Goal: Transaction & Acquisition: Purchase product/service

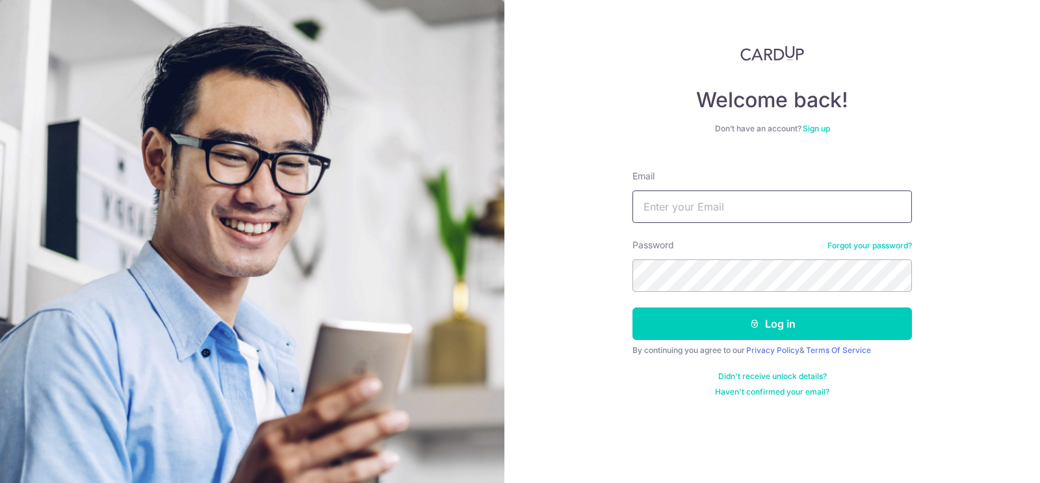
click at [679, 203] on input "Email" at bounding box center [773, 206] width 280 height 33
type input "j"
type input "chanjohn.ts@gmail.com"
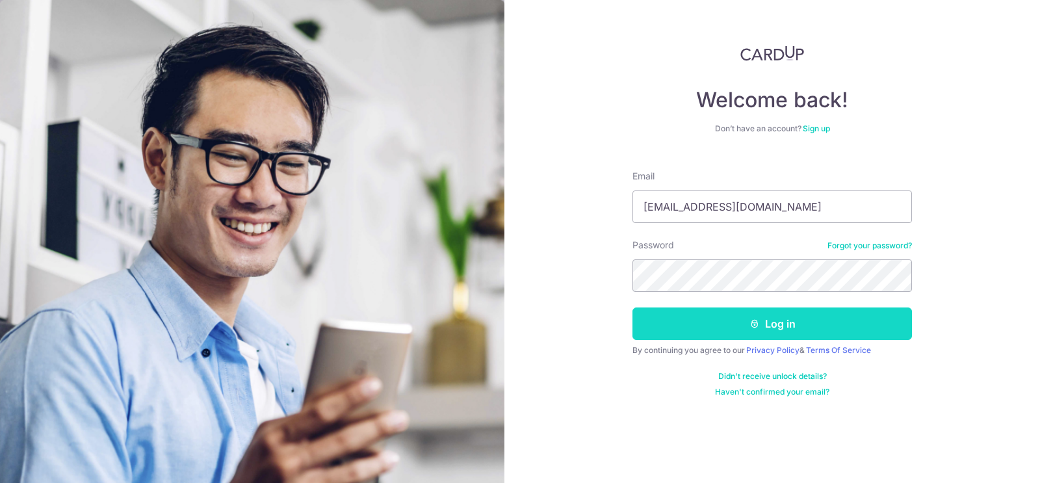
click at [705, 328] on button "Log in" at bounding box center [773, 324] width 280 height 33
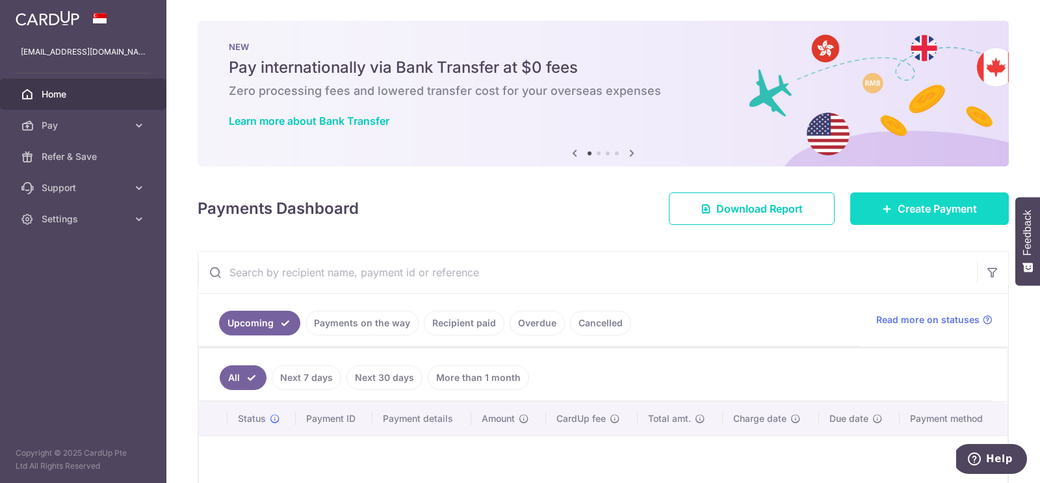
click at [920, 204] on span "Create Payment" at bounding box center [937, 209] width 79 height 16
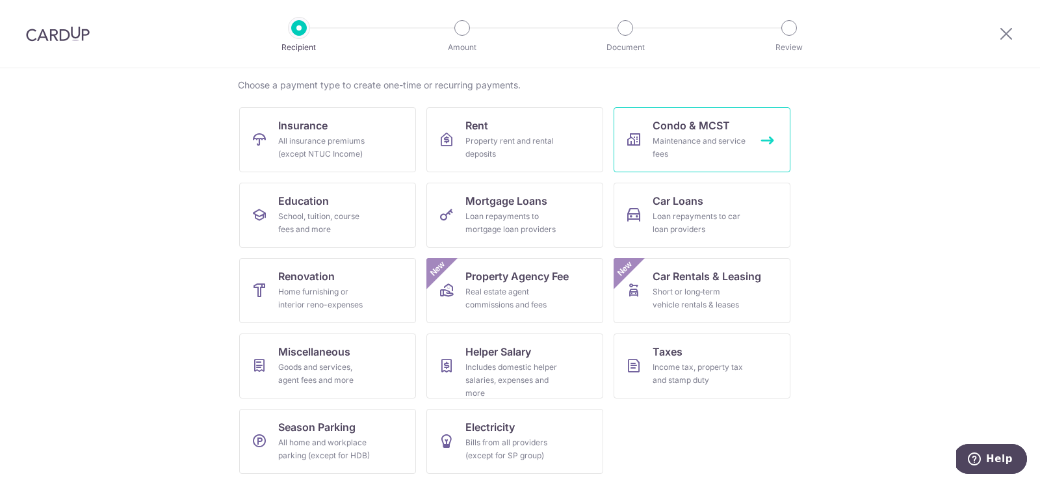
scroll to position [98, 0]
click at [292, 361] on div "Goods and services, agent fees and more" at bounding box center [325, 374] width 94 height 26
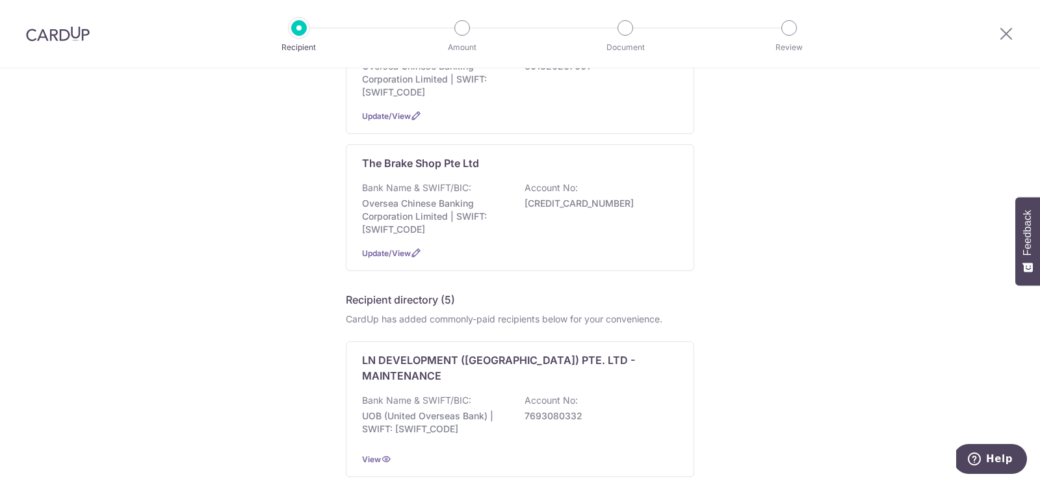
scroll to position [64, 0]
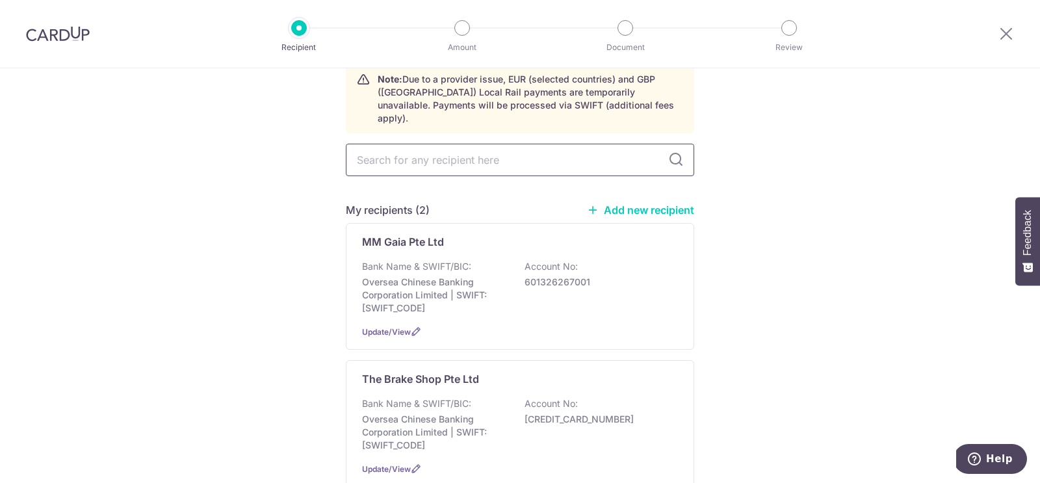
click at [386, 148] on input "text" at bounding box center [520, 160] width 348 height 33
type input "legal"
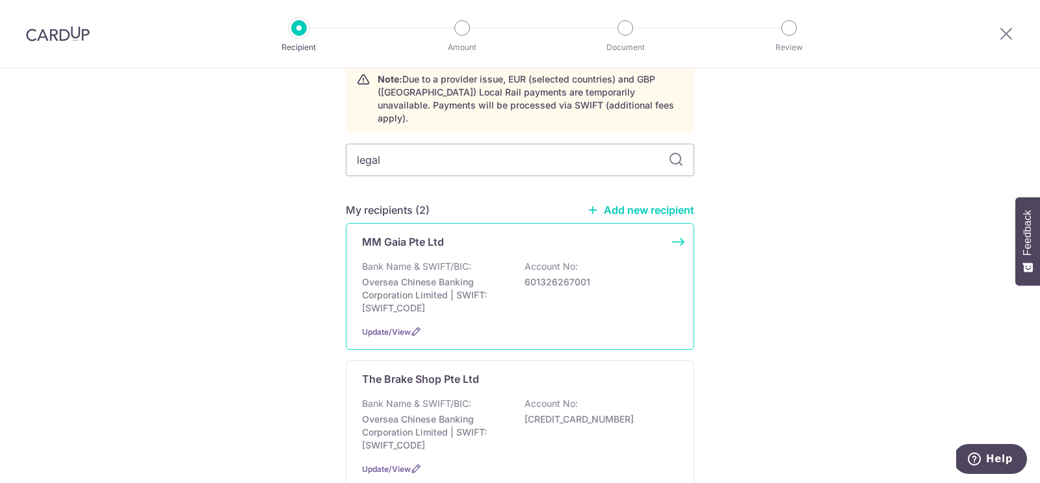
scroll to position [0, 0]
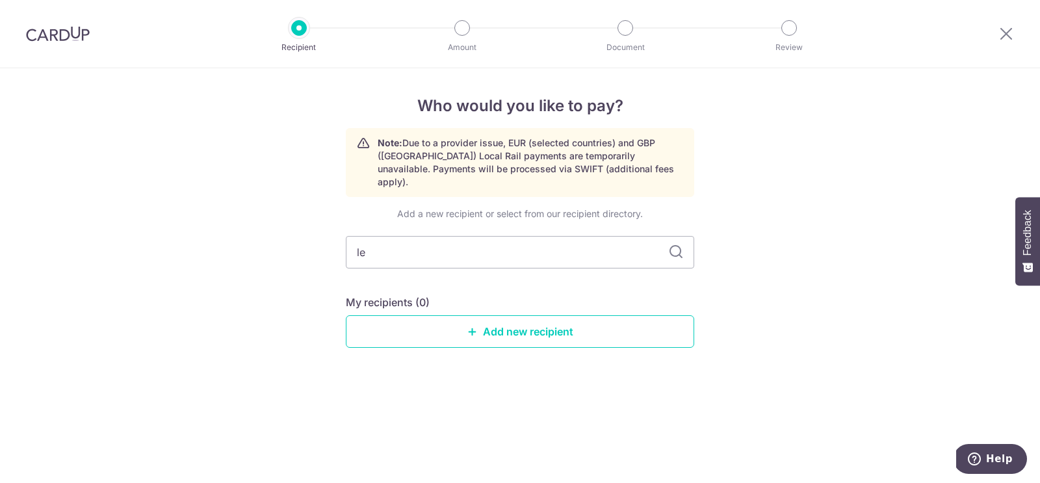
type input "l"
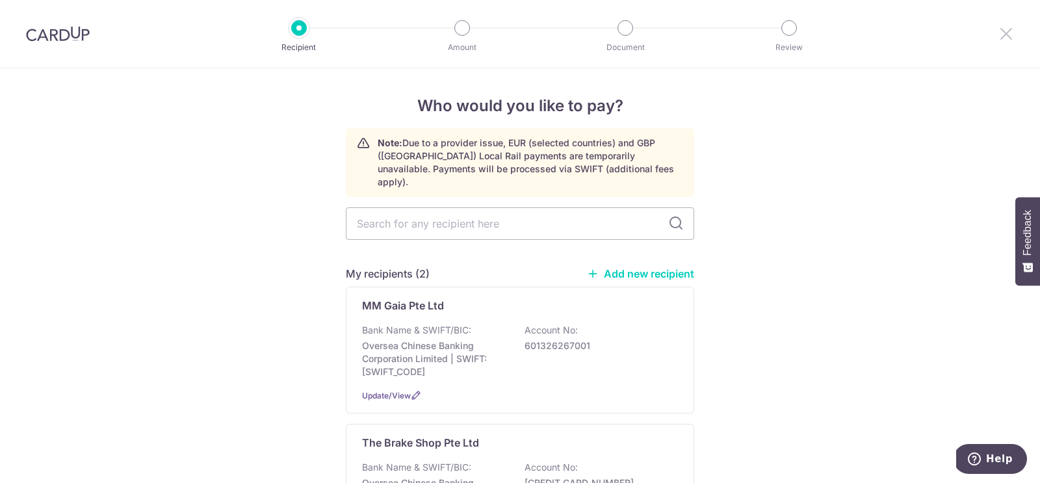
click at [1008, 29] on icon at bounding box center [1007, 33] width 16 height 16
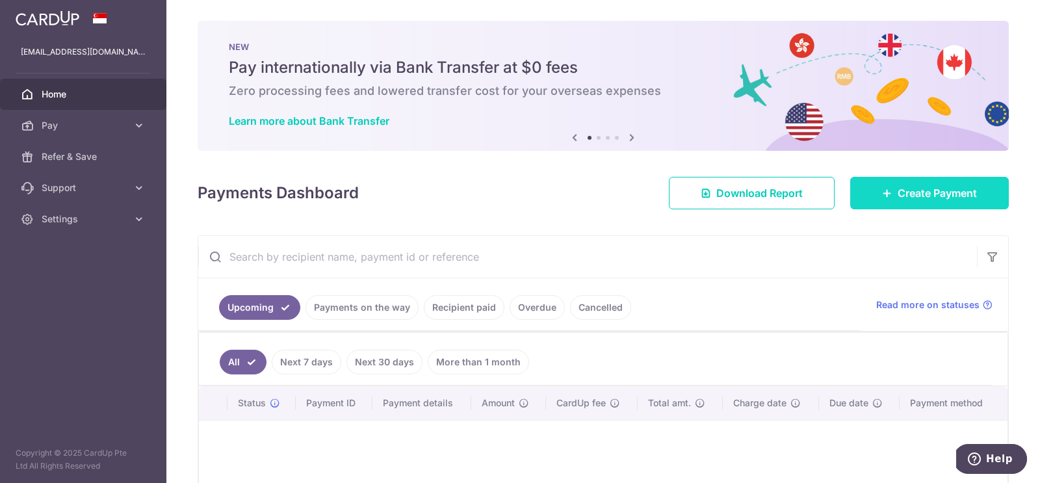
click at [886, 192] on icon at bounding box center [887, 193] width 10 height 10
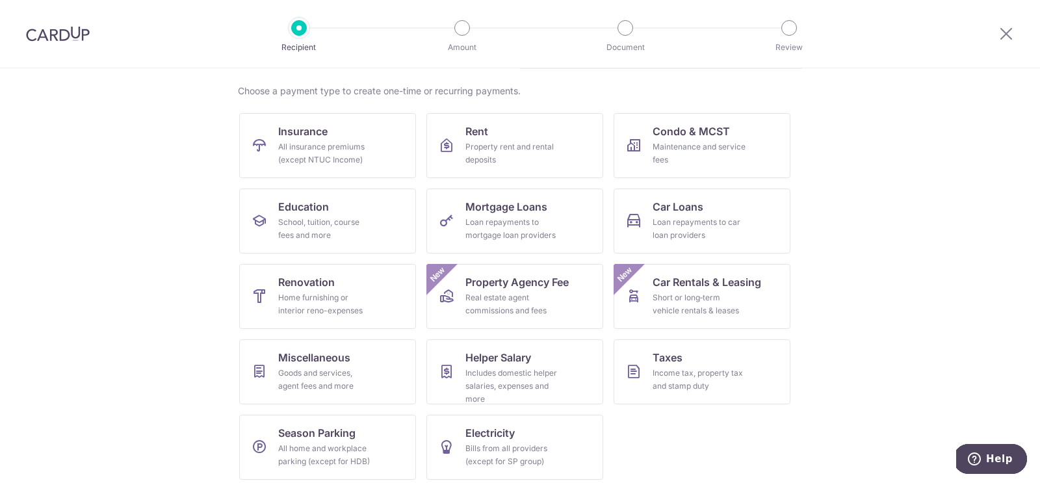
scroll to position [98, 0]
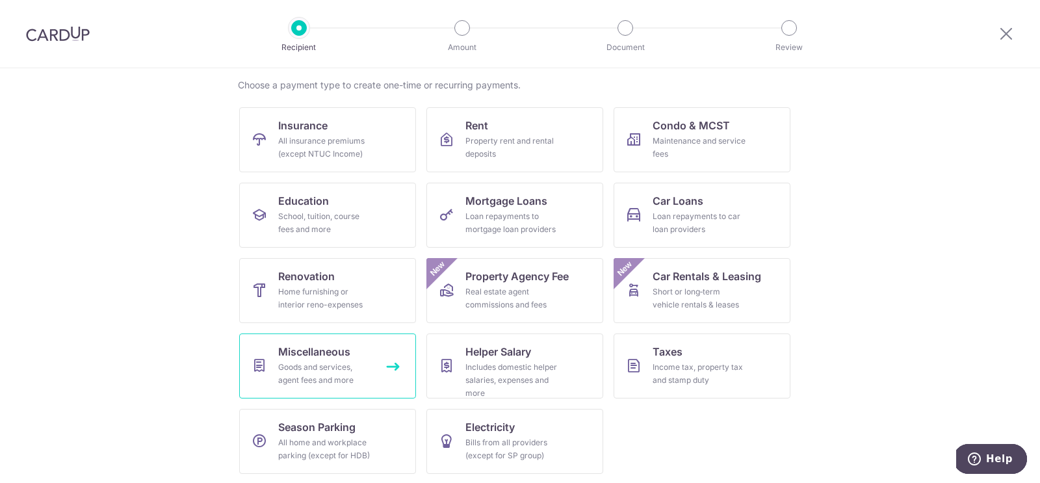
click at [298, 356] on span "Miscellaneous" at bounding box center [314, 352] width 72 height 16
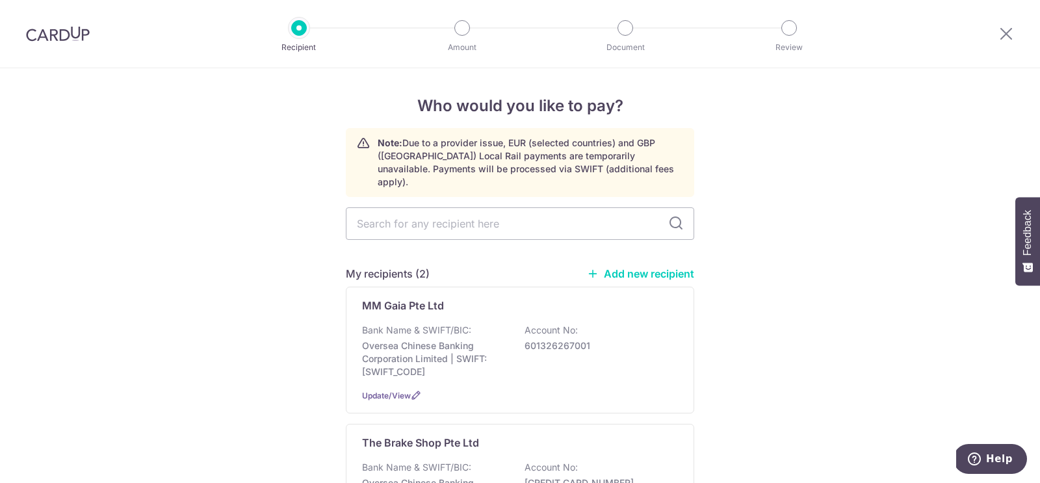
click at [611, 267] on link "Add new recipient" at bounding box center [640, 273] width 107 height 13
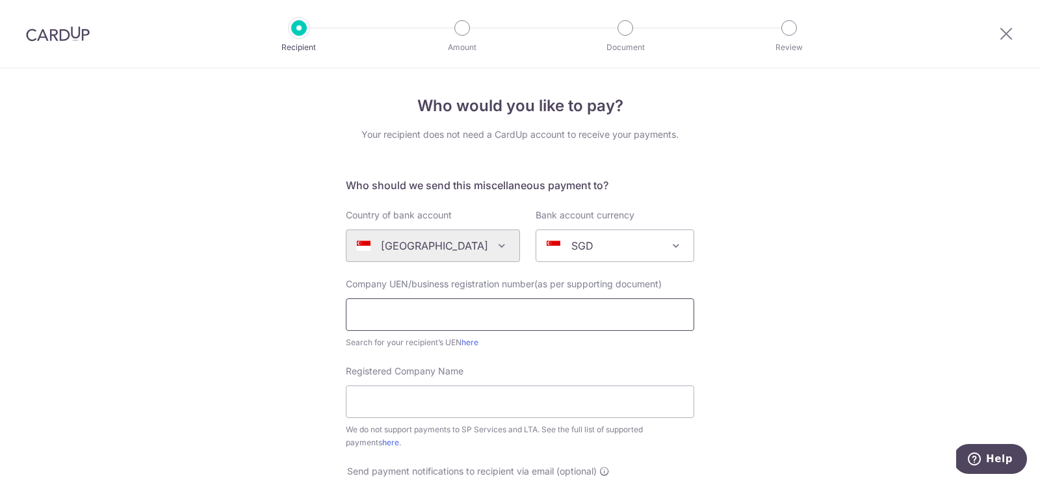
click at [433, 305] on input "text" at bounding box center [520, 314] width 348 height 33
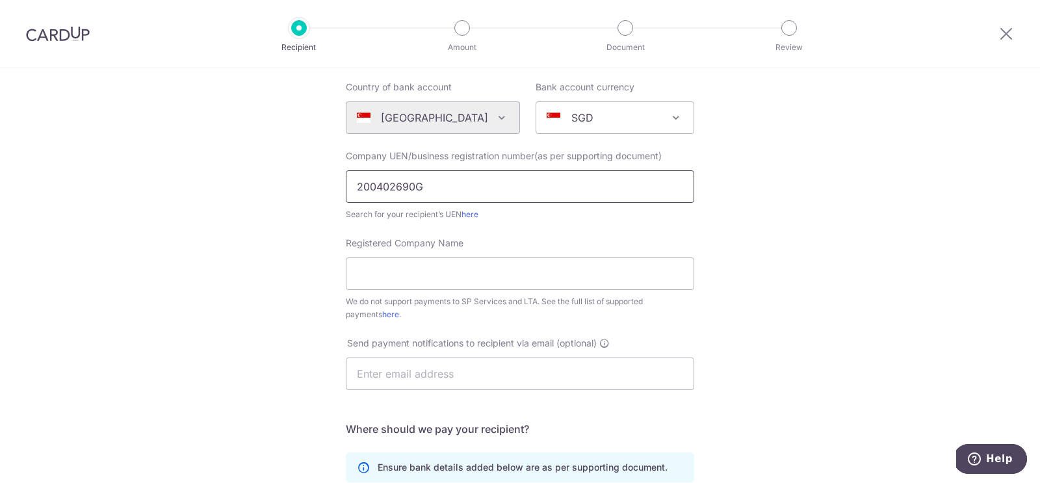
scroll to position [131, 0]
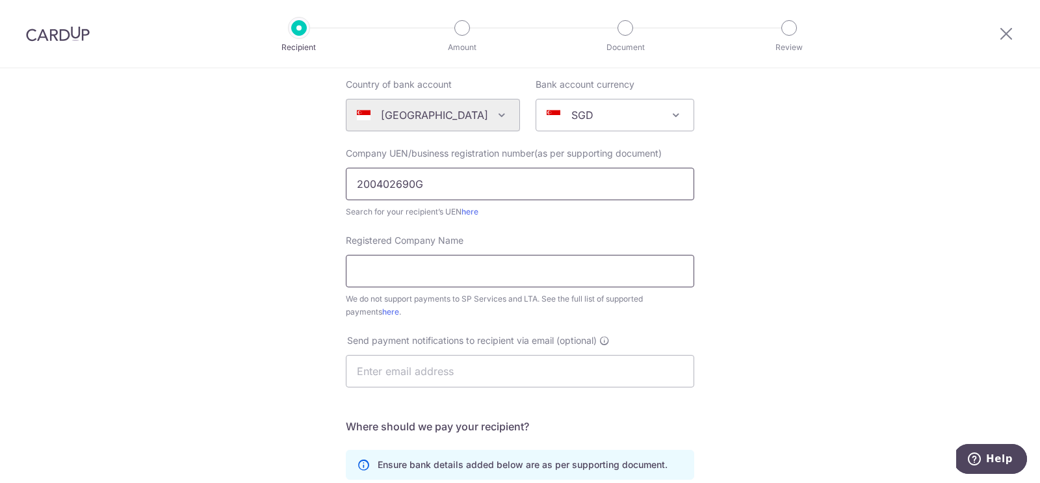
type input "200402690G"
click at [372, 272] on input "Registered Company Name" at bounding box center [520, 271] width 348 height 33
type input "Genesis Law Corporation"
click at [386, 363] on input "text" at bounding box center [520, 371] width 348 height 33
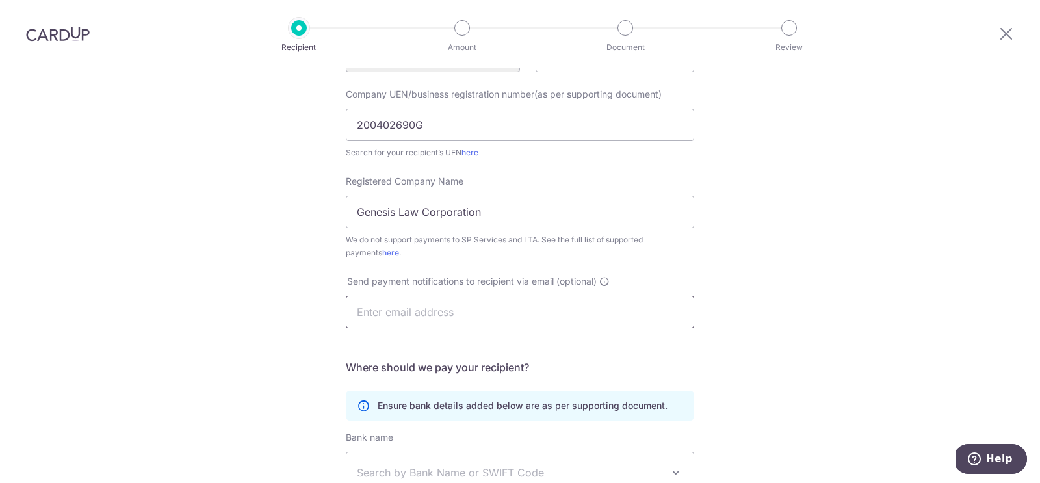
paste input "shereen.richards@genesislawcorp.com"
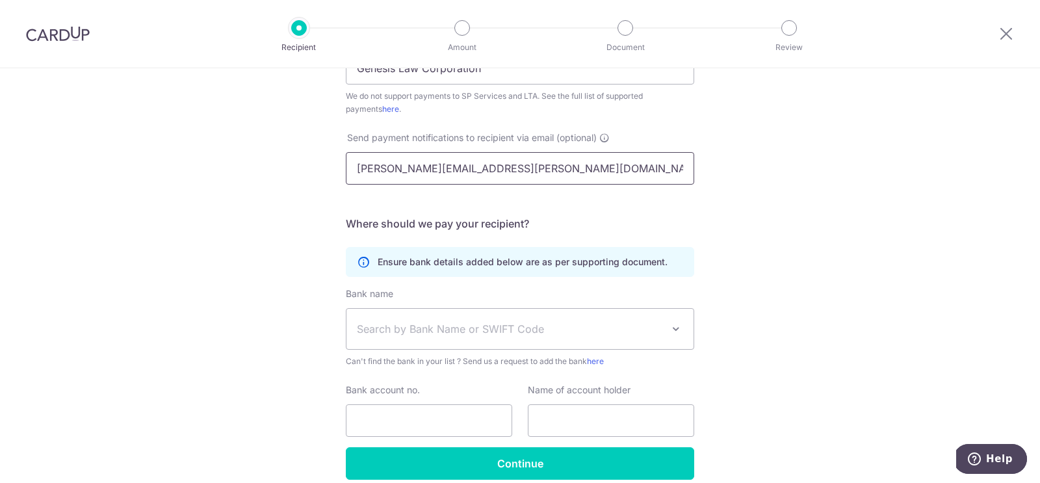
scroll to position [390, 0]
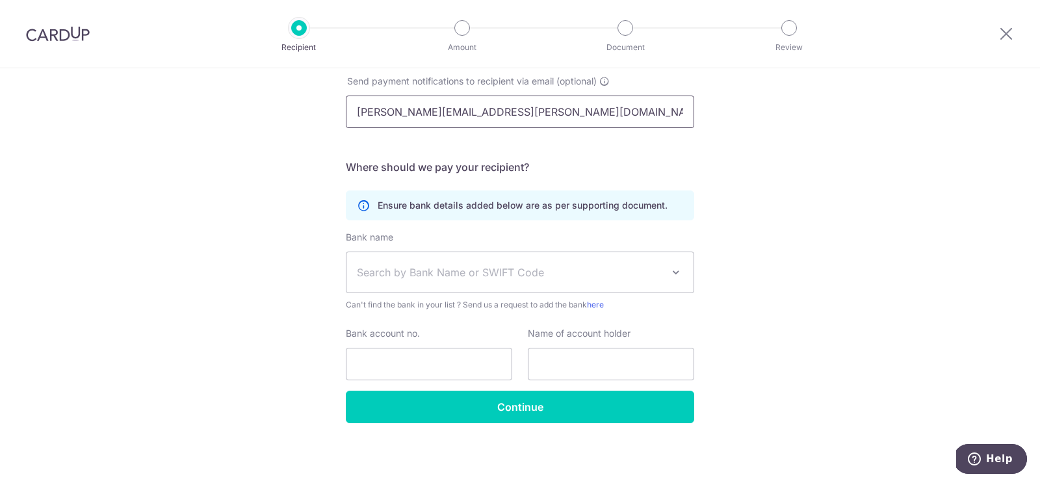
type input "shereen.richards@genesislawcorp.com"
click at [395, 272] on span "Search by Bank Name or SWIFT Code" at bounding box center [510, 273] width 306 height 16
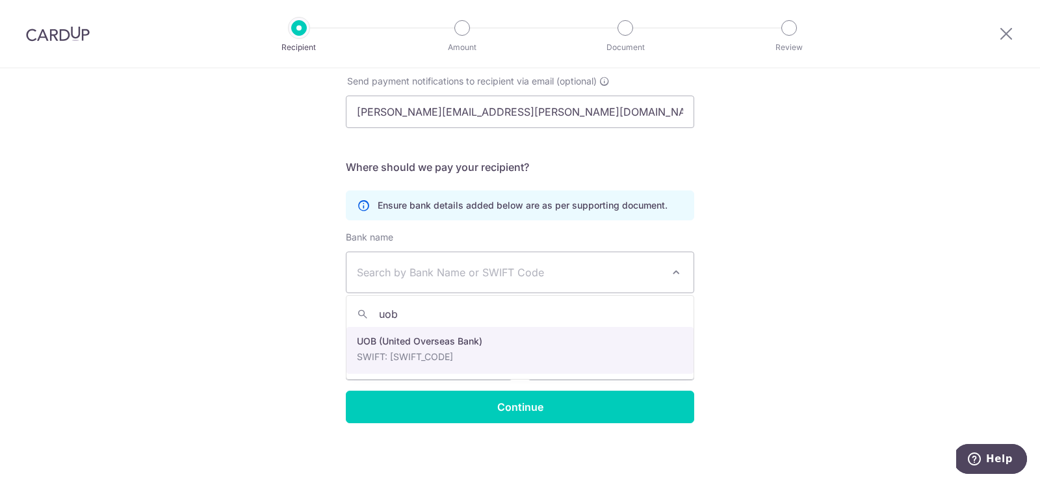
type input "uob"
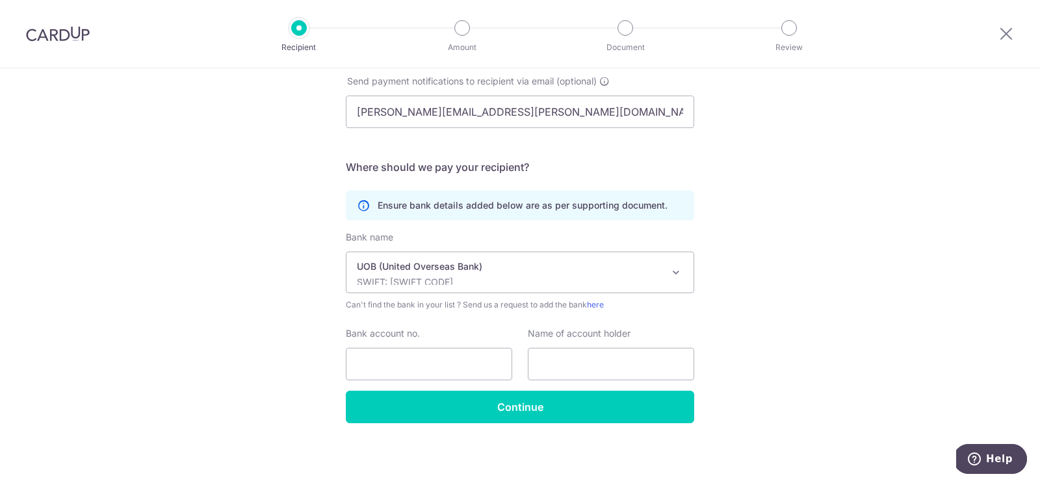
select select "18"
click at [391, 368] on input "Bank account no." at bounding box center [429, 364] width 166 height 33
type input "3723038314"
click at [575, 361] on input "text" at bounding box center [611, 364] width 166 height 33
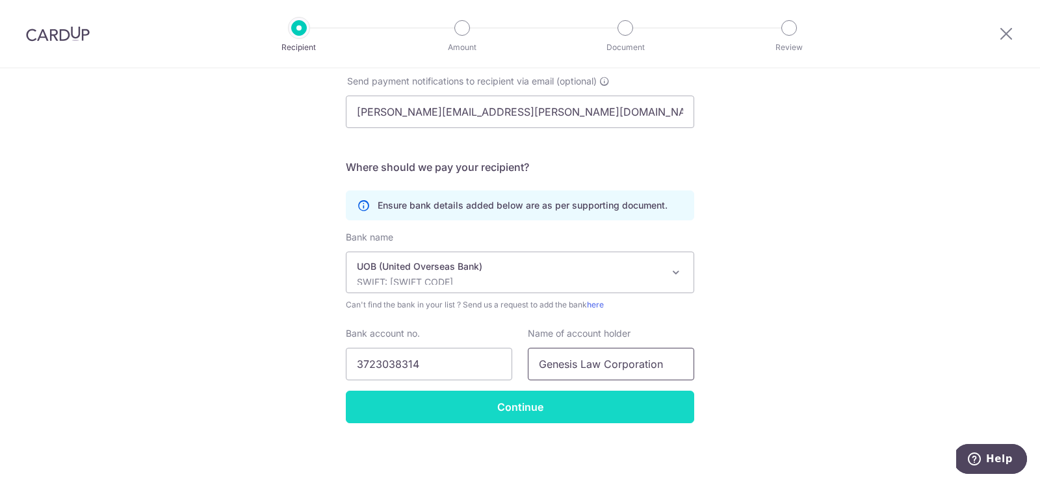
type input "Genesis Law Corporation"
click at [547, 405] on input "Continue" at bounding box center [520, 407] width 348 height 33
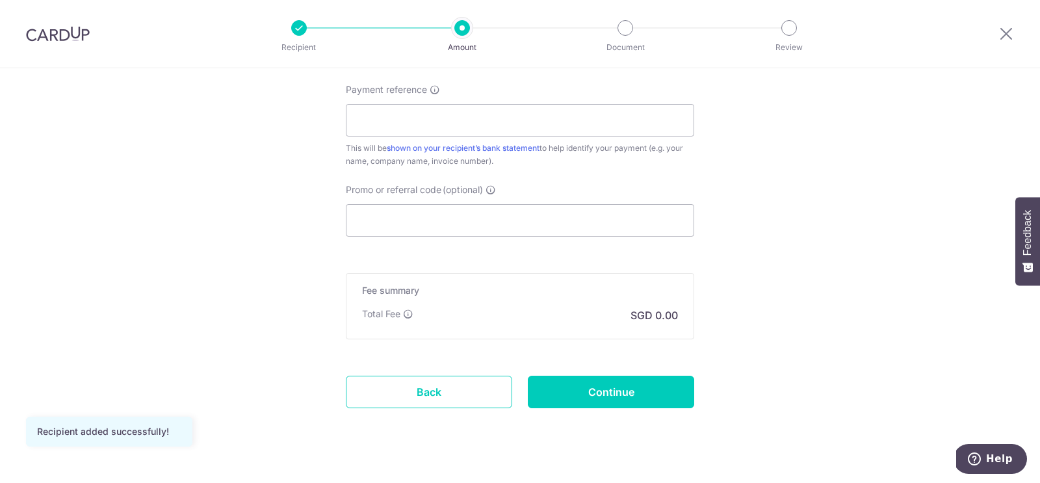
scroll to position [740, 0]
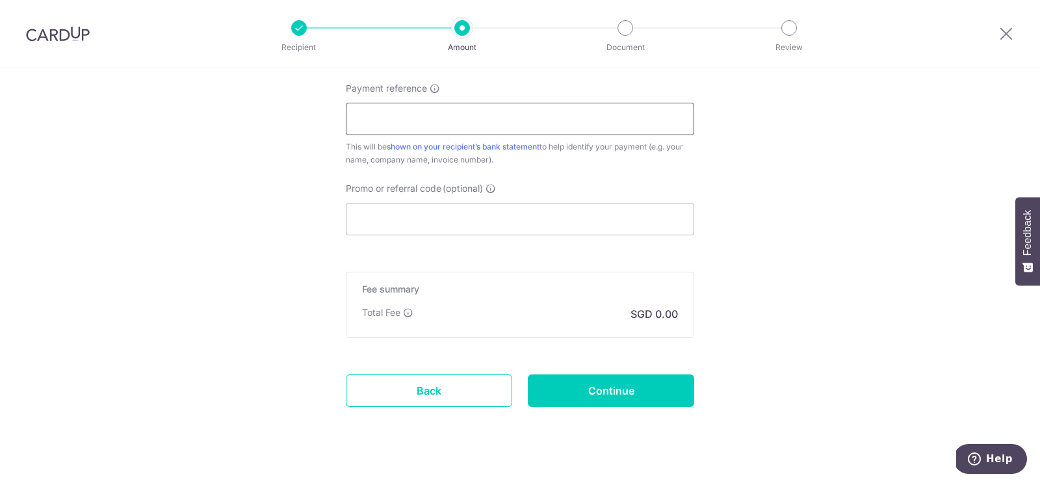
click at [388, 112] on input "Payment reference" at bounding box center [520, 119] width 348 height 33
paste input "IN2025006311"
type input "IN2025006311"
click at [599, 317] on div "Total Fee SGD 0.00" at bounding box center [520, 314] width 316 height 16
click at [643, 316] on p "SGD 0.00" at bounding box center [654, 314] width 47 height 16
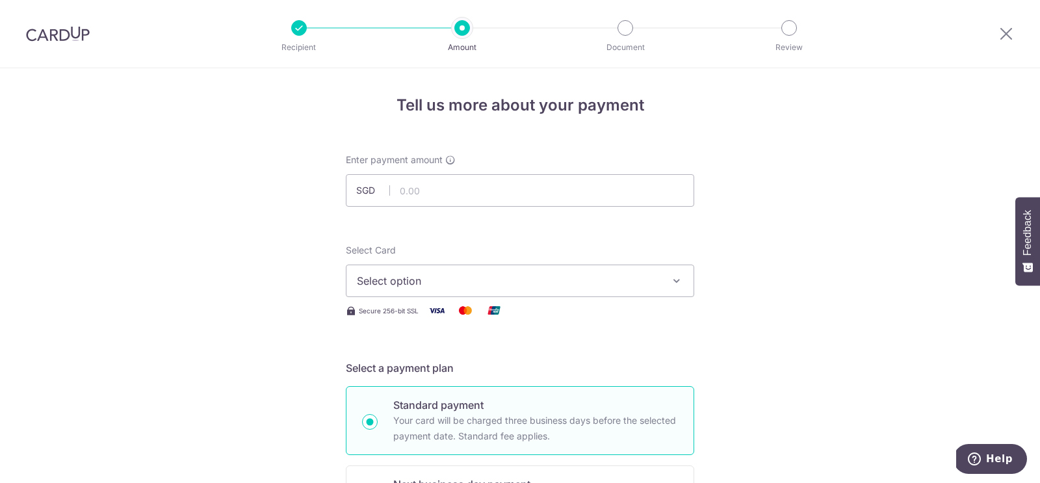
scroll to position [0, 0]
click at [425, 194] on input "text" at bounding box center [520, 191] width 348 height 33
type input "2,851.57"
click at [410, 288] on span "Select option" at bounding box center [508, 282] width 303 height 16
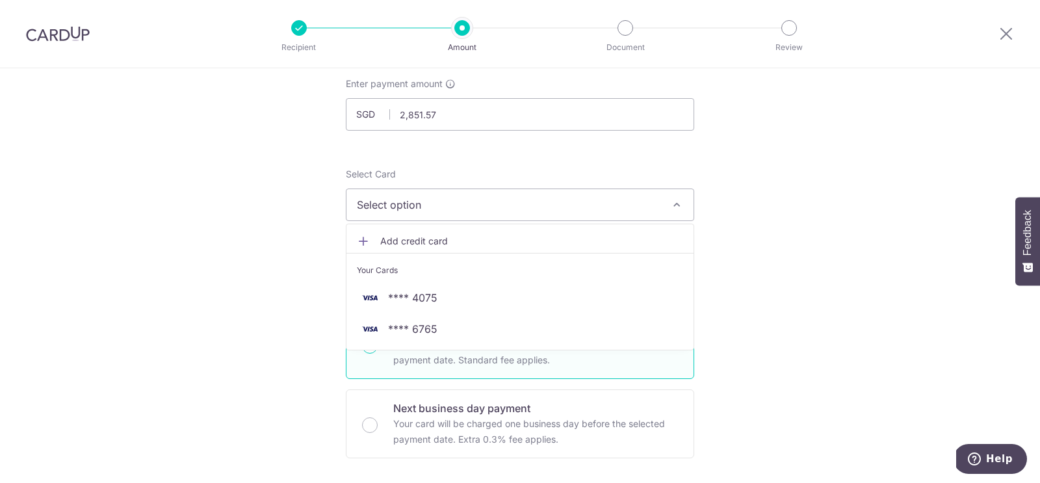
scroll to position [88, 0]
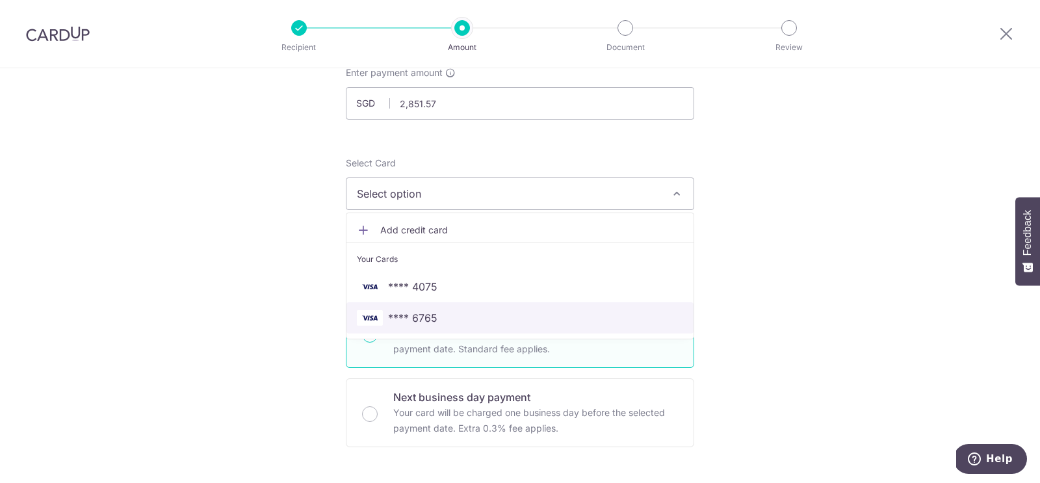
click at [406, 316] on span "**** 6765" at bounding box center [412, 318] width 49 height 16
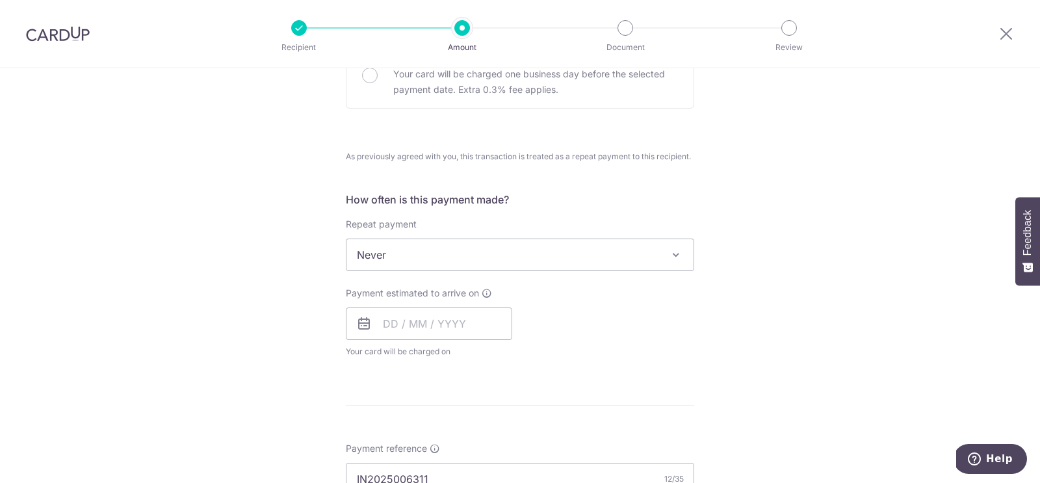
scroll to position [427, 0]
click at [386, 335] on input "text" at bounding box center [429, 323] width 166 height 33
click at [399, 438] on link "6" at bounding box center [398, 441] width 21 height 21
type input "[DATE]"
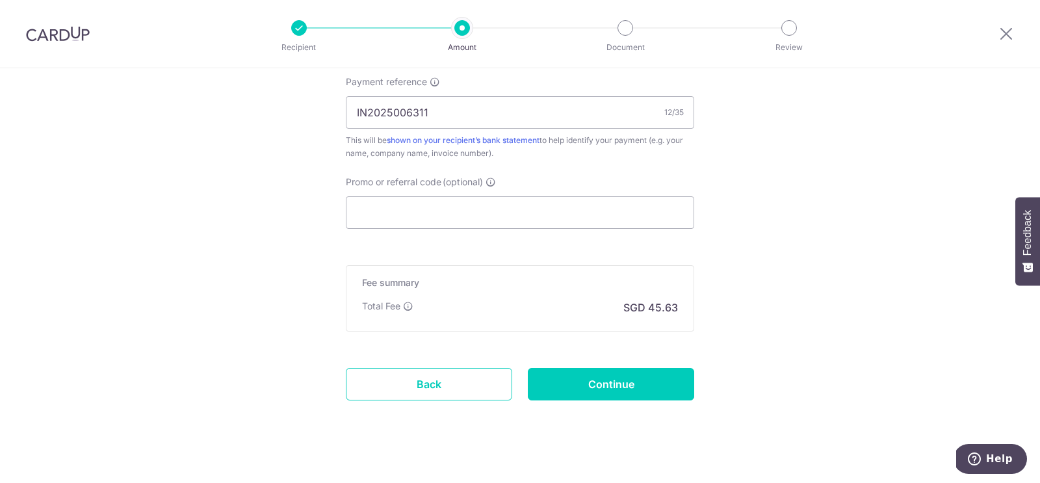
scroll to position [857, 0]
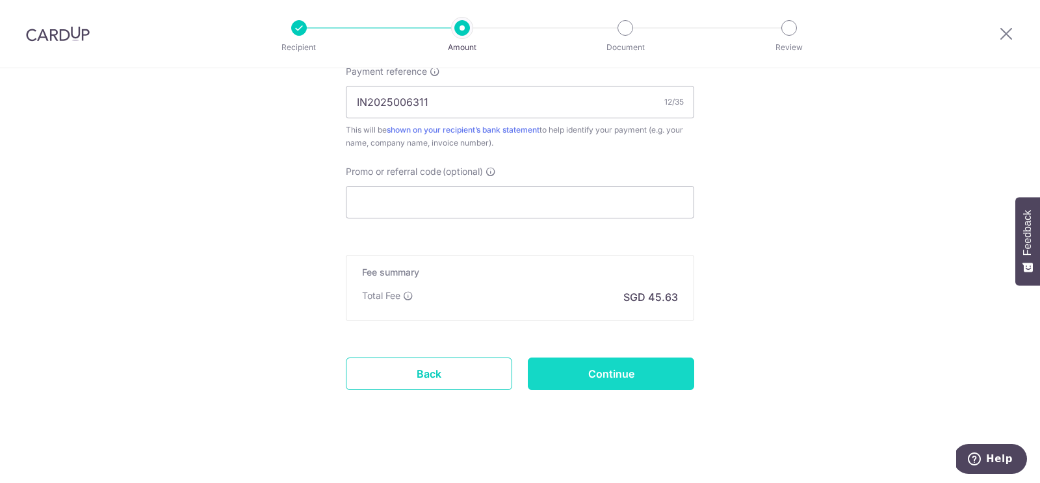
click at [619, 366] on input "Continue" at bounding box center [611, 374] width 166 height 33
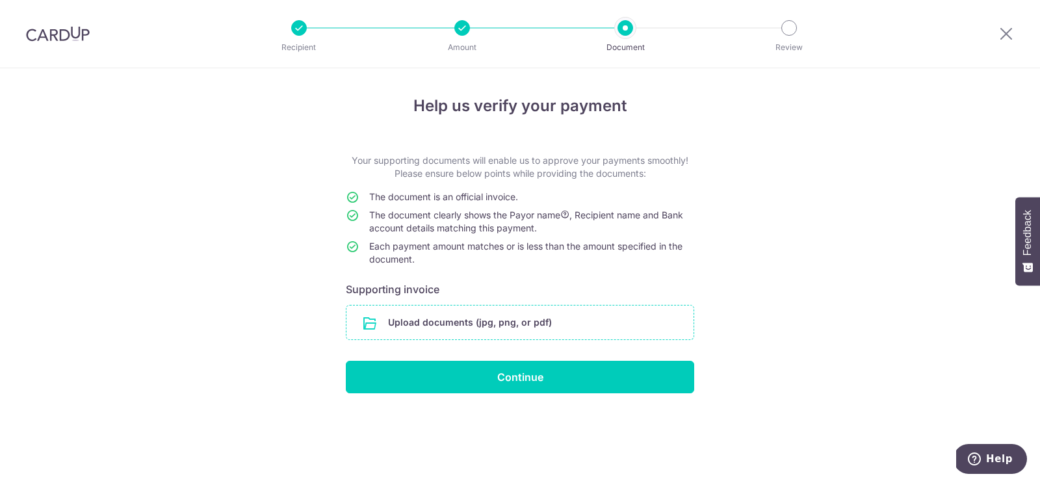
click at [490, 324] on input "file" at bounding box center [520, 323] width 347 height 34
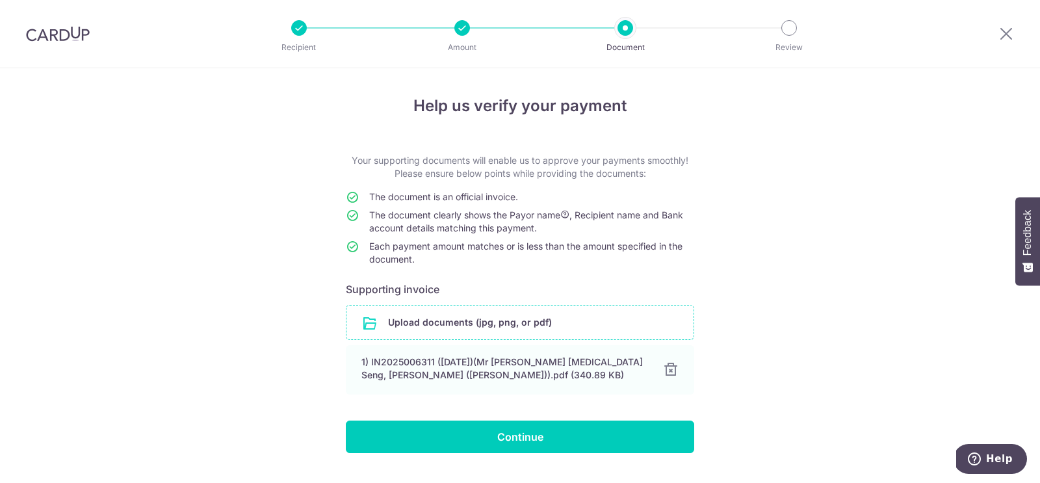
scroll to position [29, 0]
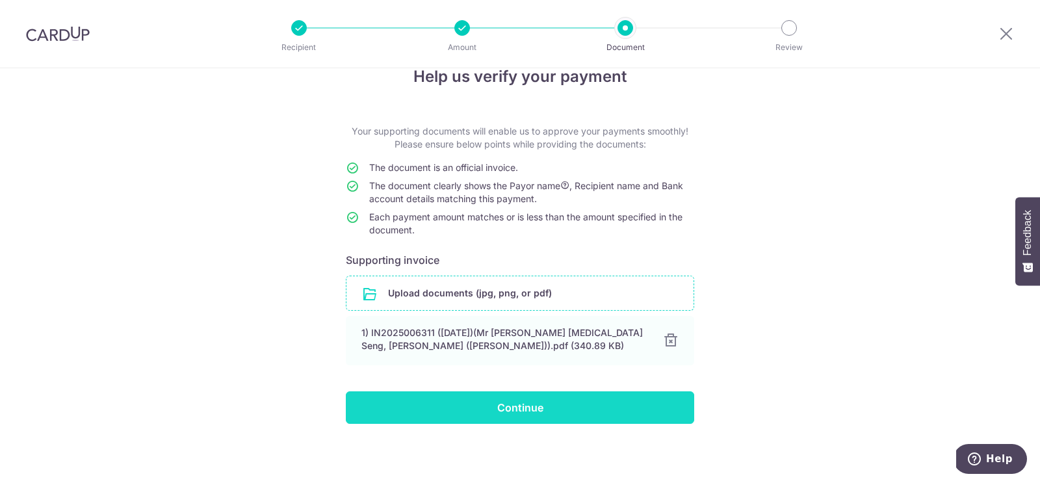
click at [563, 401] on input "Continue" at bounding box center [520, 407] width 348 height 33
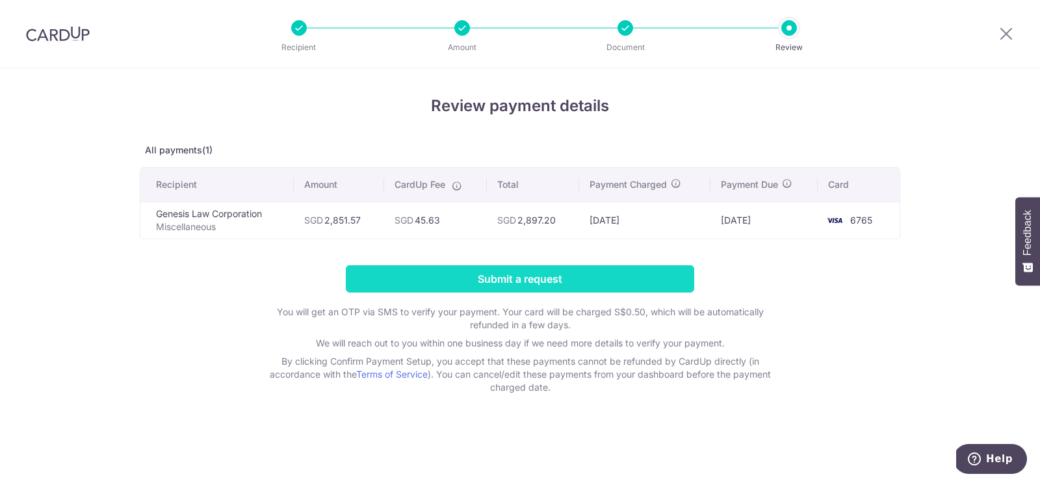
click at [498, 274] on input "Submit a request" at bounding box center [520, 278] width 348 height 27
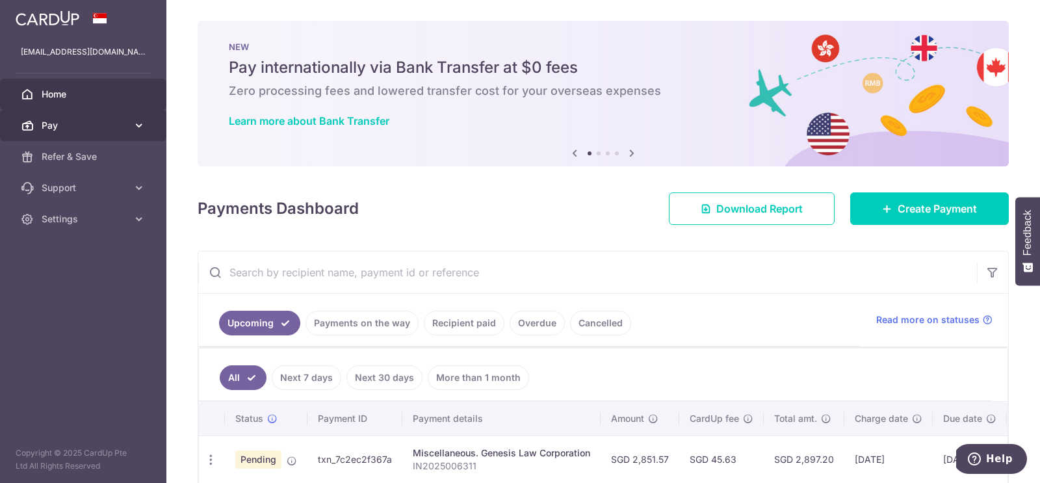
click at [104, 121] on span "Pay" at bounding box center [85, 125] width 86 height 13
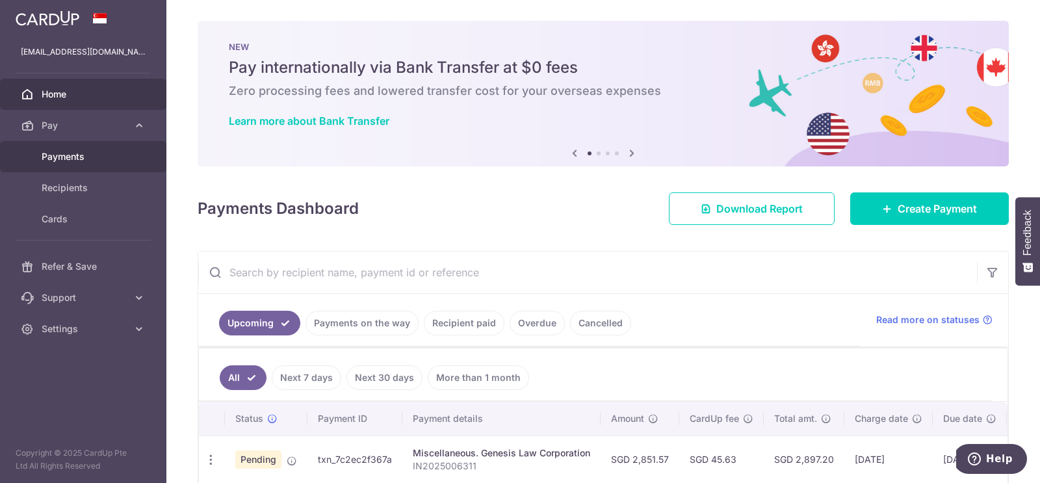
click at [71, 155] on span "Payments" at bounding box center [85, 156] width 86 height 13
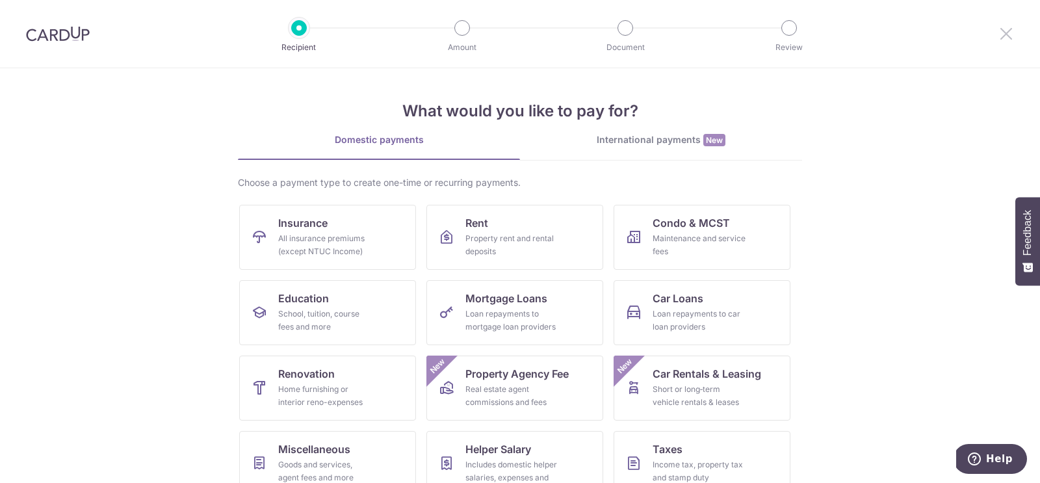
click at [1005, 32] on icon at bounding box center [1007, 33] width 16 height 16
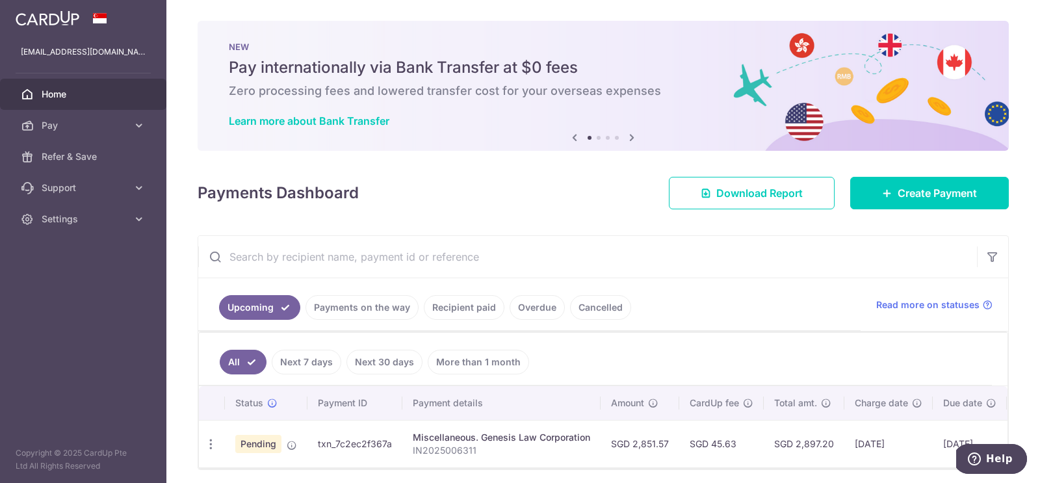
scroll to position [42, 0]
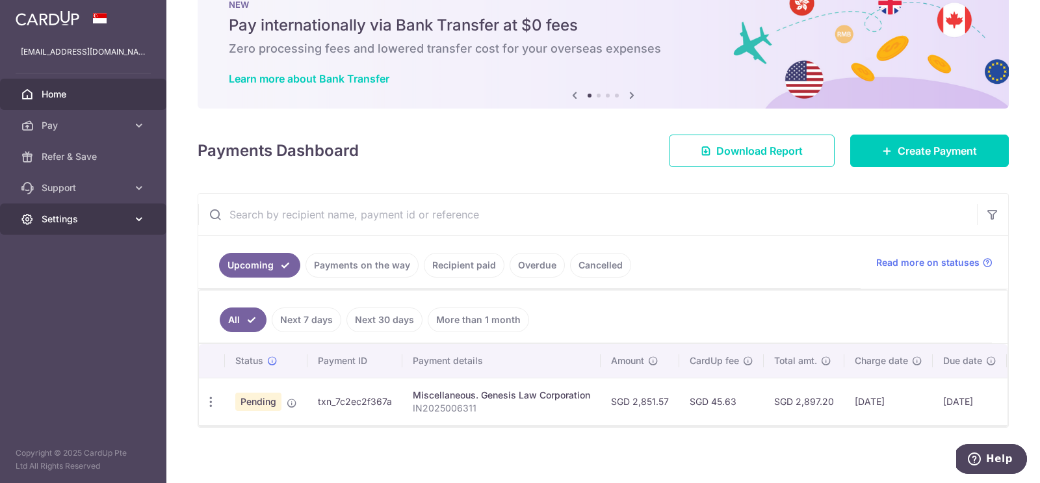
click at [135, 222] on icon at bounding box center [139, 219] width 13 height 13
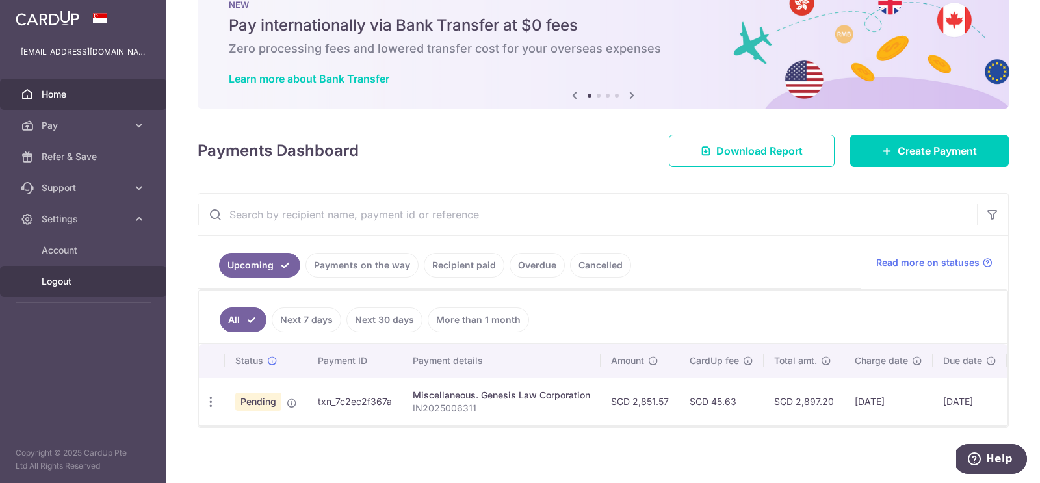
click at [65, 272] on link "Logout" at bounding box center [83, 281] width 166 height 31
